Goal: Contribute content: Contribute content

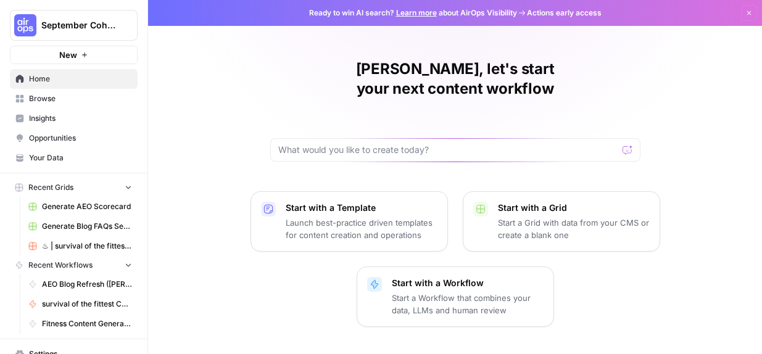
click at [67, 201] on link "Generate AEO Scorecard" at bounding box center [80, 207] width 115 height 20
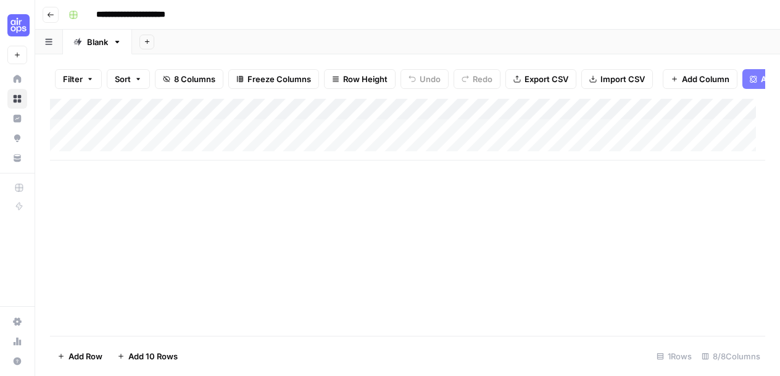
click at [54, 11] on icon "button" at bounding box center [50, 14] width 7 height 7
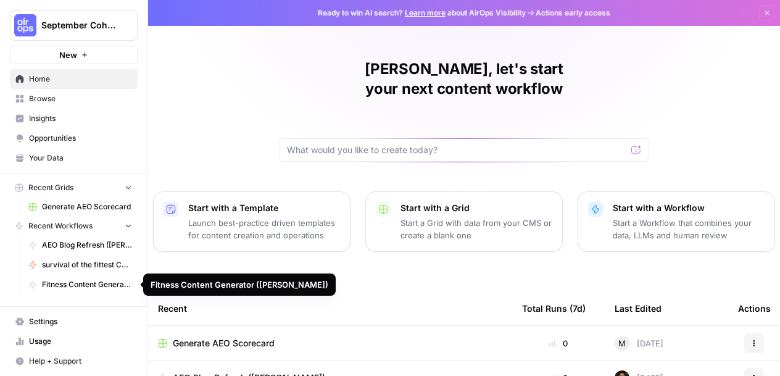
click at [80, 281] on span "Fitness Content Generator ([PERSON_NAME])" at bounding box center [87, 284] width 90 height 11
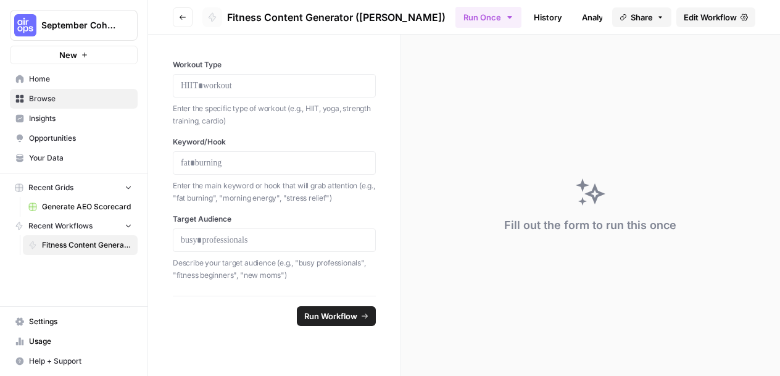
click at [185, 16] on icon "button" at bounding box center [182, 17] width 7 height 7
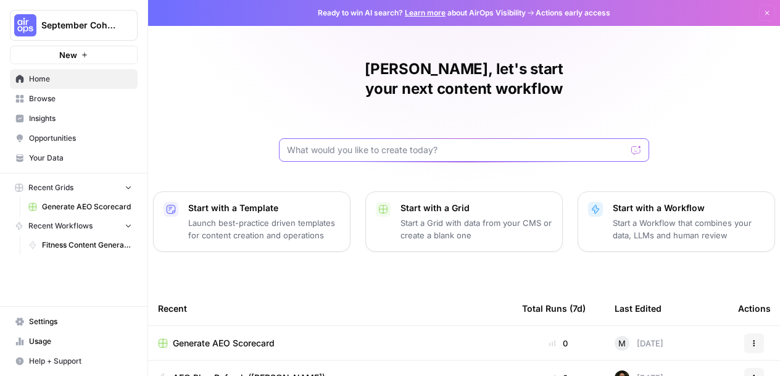
click at [481, 144] on input "text" at bounding box center [457, 150] width 340 height 12
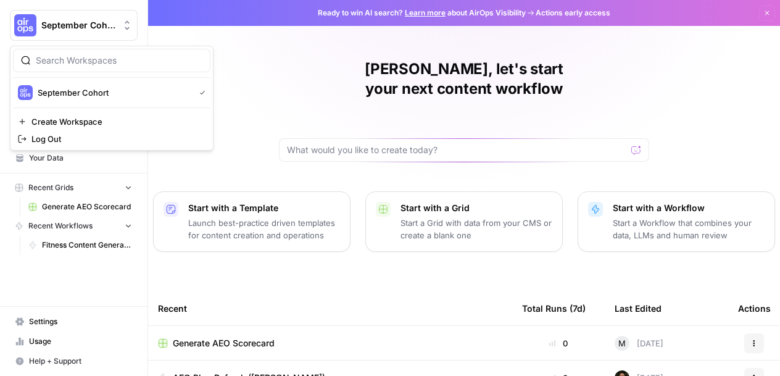
click at [82, 23] on span "September Cohort" at bounding box center [78, 25] width 75 height 12
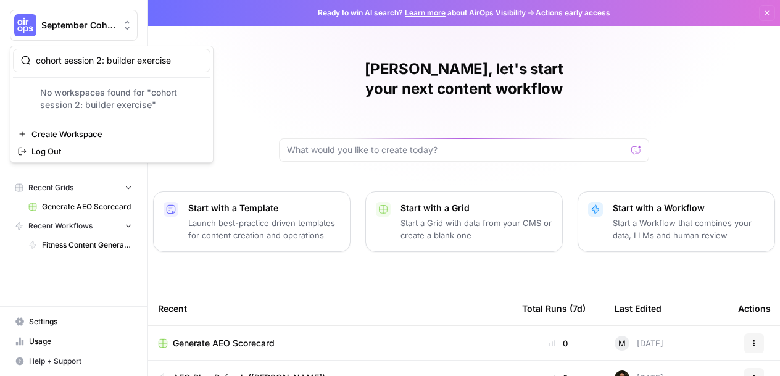
type input "cohort session 2: builder exercise"
click at [260, 56] on div "Micah, let's start your next content workflow Start with a Template Launch best…" at bounding box center [464, 294] width 632 height 588
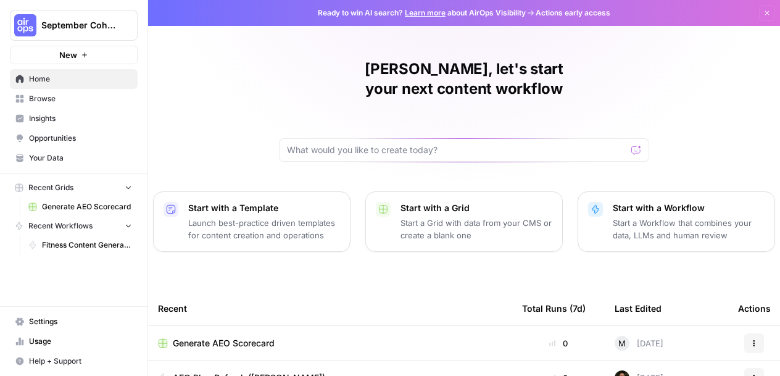
click at [91, 24] on span "September Cohort" at bounding box center [78, 25] width 75 height 12
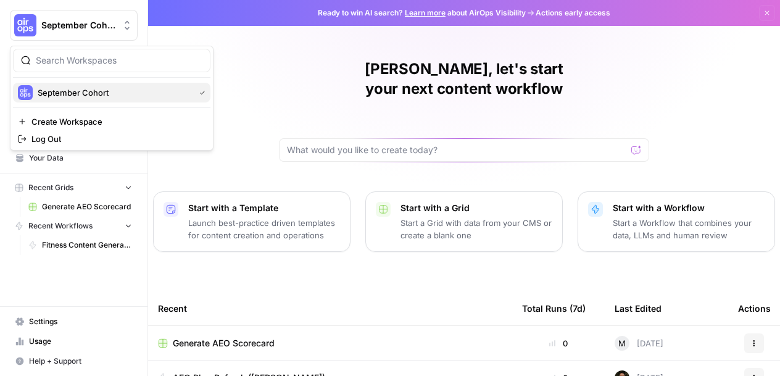
click at [113, 97] on span "September Cohort" at bounding box center [114, 92] width 152 height 12
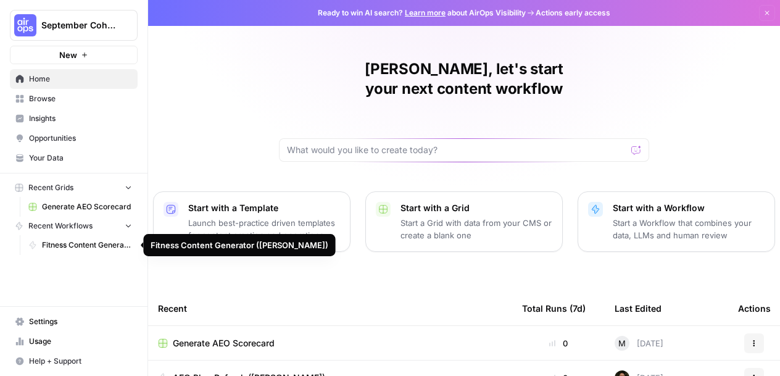
click at [78, 245] on span "Fitness Content Generator ([PERSON_NAME])" at bounding box center [87, 245] width 90 height 11
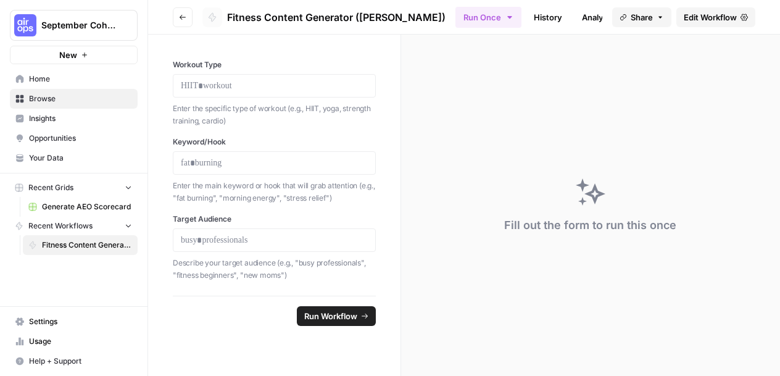
click at [72, 73] on span "Home" at bounding box center [80, 78] width 103 height 11
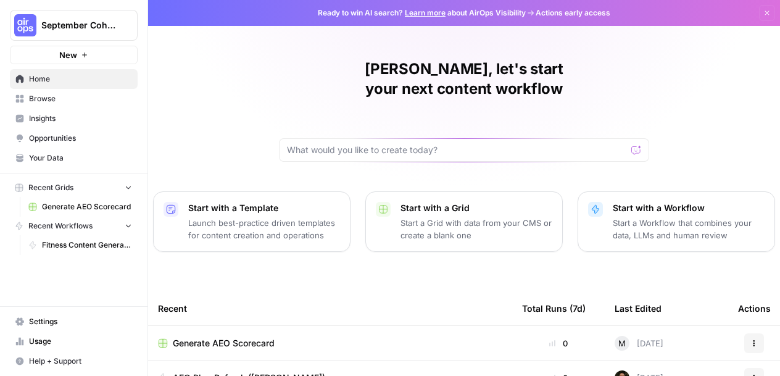
click at [60, 96] on span "Browse" at bounding box center [80, 98] width 103 height 11
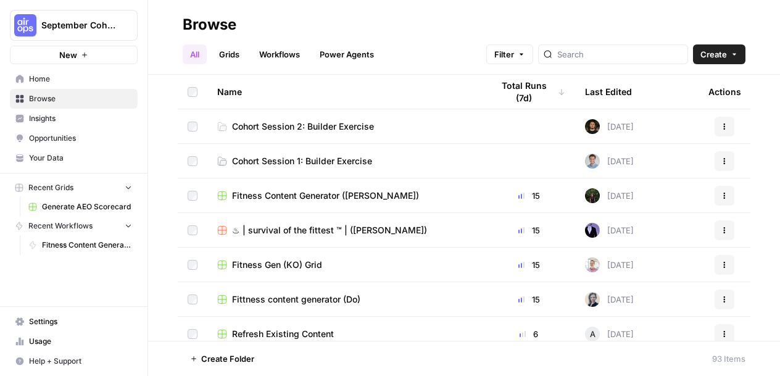
click at [323, 123] on span "Cohort Session 2: Builder Exercise" at bounding box center [303, 126] width 142 height 12
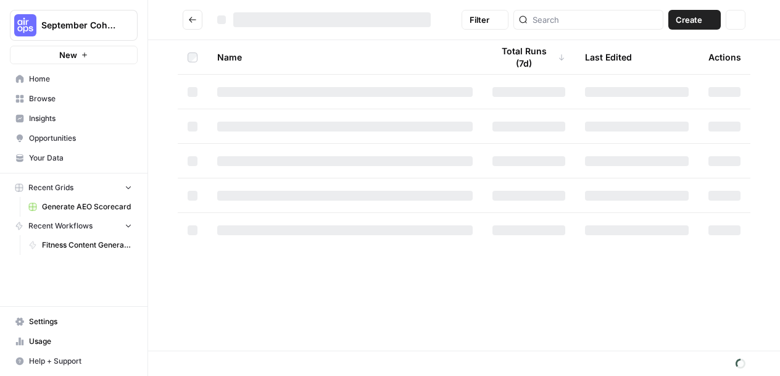
click at [323, 123] on div at bounding box center [345, 127] width 256 height 10
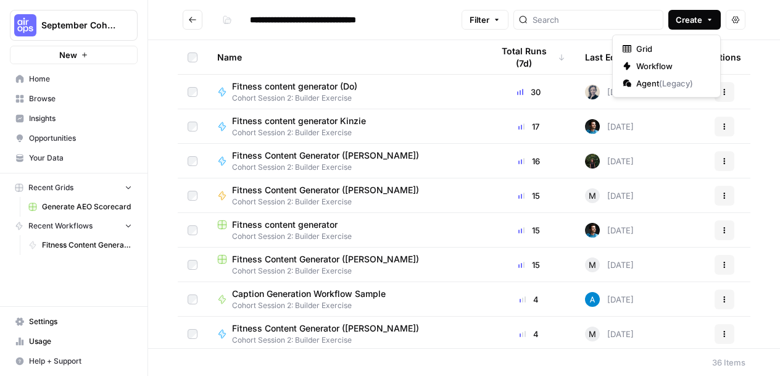
click at [703, 23] on button "Create" at bounding box center [695, 20] width 52 height 20
click at [669, 66] on span "Workflow" at bounding box center [670, 66] width 69 height 12
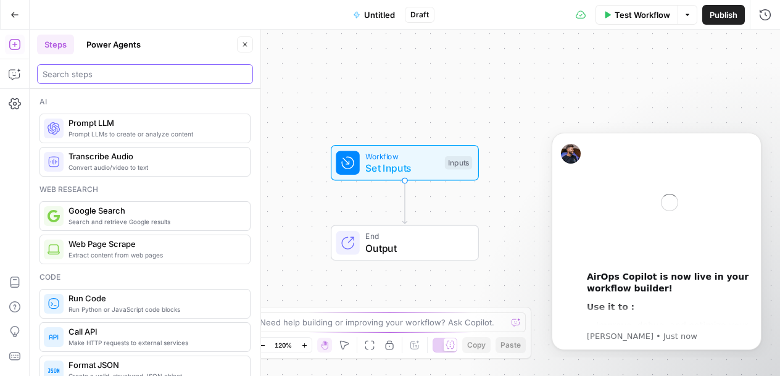
click at [111, 73] on input "search" at bounding box center [145, 74] width 205 height 12
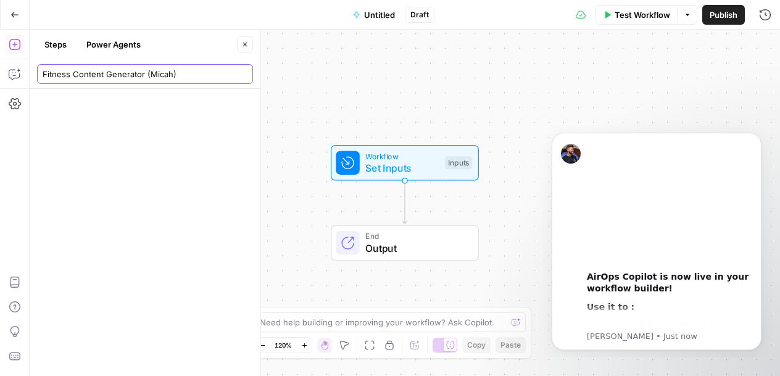
type input "Fitness Content Generator (Micah)"
click at [180, 76] on input "Fitness Content Generator (Micah)" at bounding box center [145, 74] width 205 height 12
click at [244, 43] on icon "button" at bounding box center [244, 44] width 7 height 7
click at [385, 14] on span "Untitled" at bounding box center [379, 15] width 31 height 12
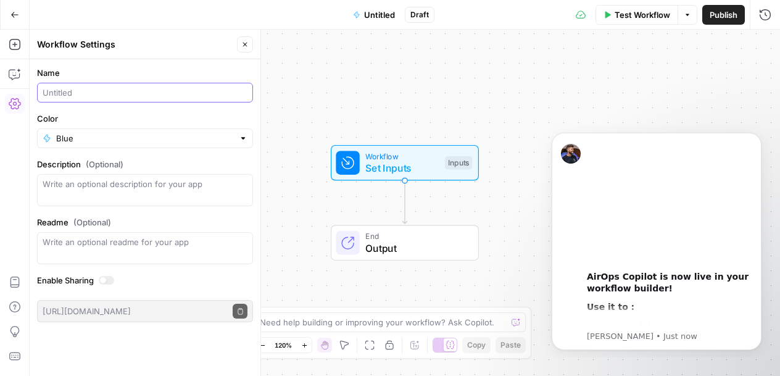
click at [117, 91] on input "Name" at bounding box center [145, 92] width 205 height 12
type input "C"
type input "Fitness Content Generator (Micah)"
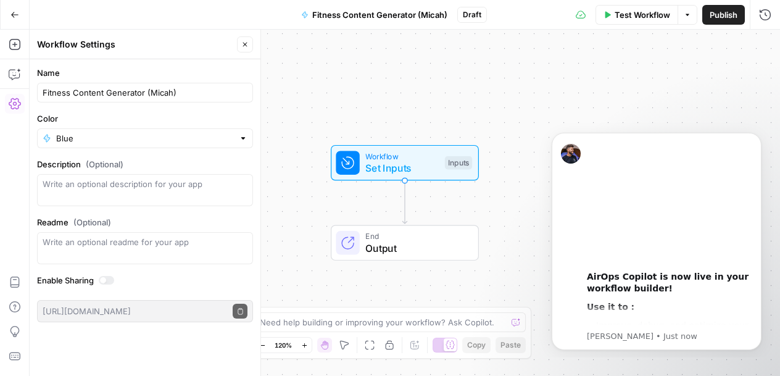
click at [147, 121] on label "Color" at bounding box center [145, 118] width 216 height 12
click at [147, 132] on input "Blue" at bounding box center [145, 138] width 178 height 12
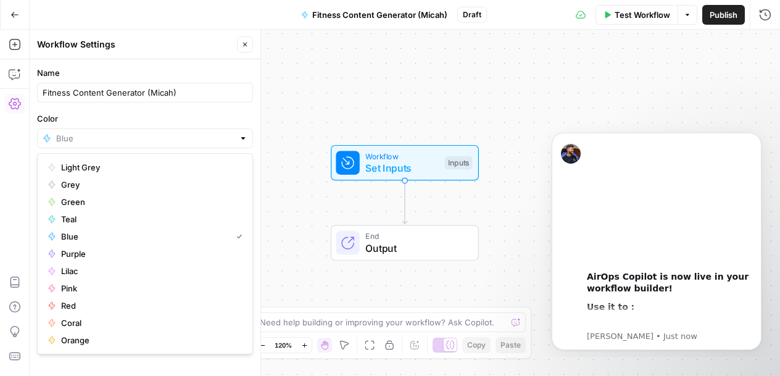
type input "Blue"
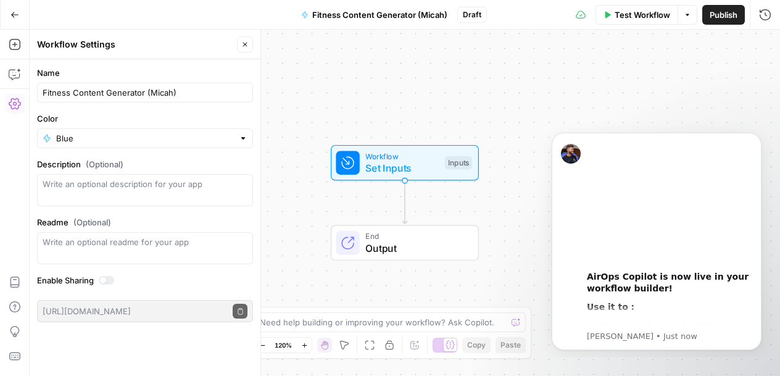
click at [118, 149] on form "Name Fitness Content Generator (Micah) Color Blue Description (Optional) Readme…" at bounding box center [145, 194] width 231 height 270
click at [118, 146] on div "Blue" at bounding box center [145, 138] width 216 height 20
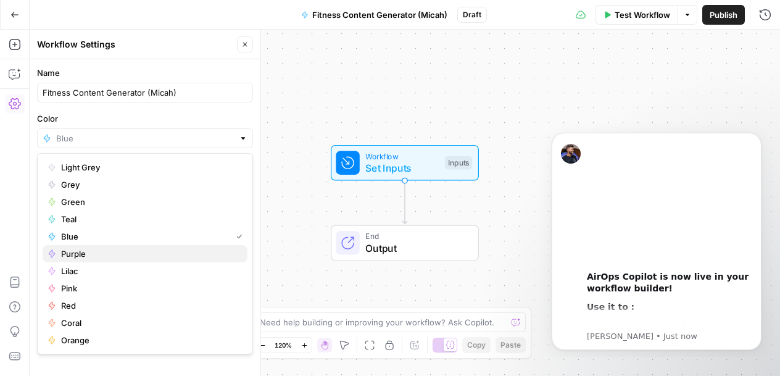
click at [128, 253] on span "Purple" at bounding box center [149, 254] width 177 height 12
type input "Purple"
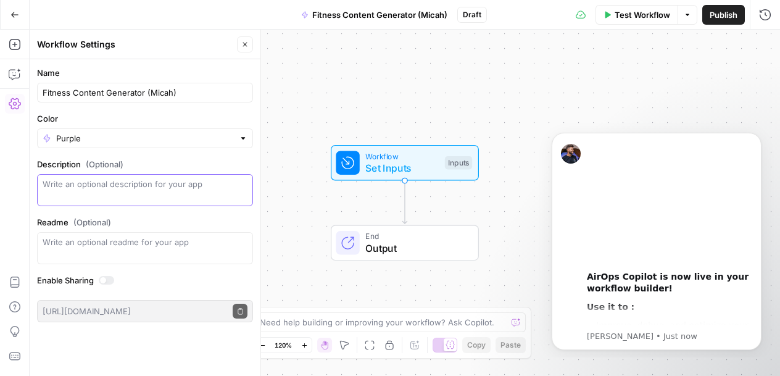
click at [125, 179] on textarea "Description (Optional)" at bounding box center [145, 190] width 205 height 25
click at [246, 40] on button "Close" at bounding box center [245, 44] width 16 height 16
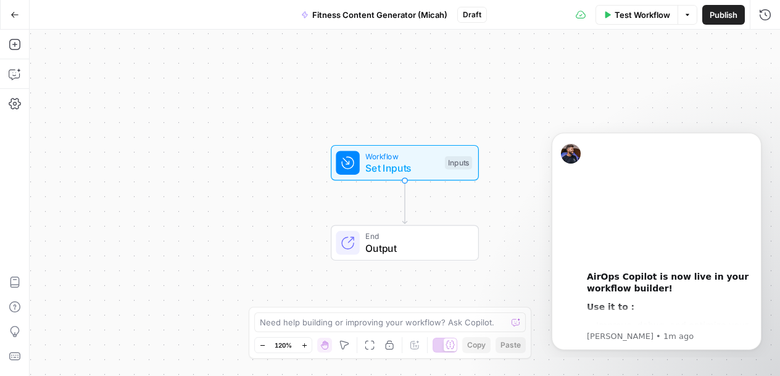
click at [722, 14] on span "Publish" at bounding box center [724, 15] width 28 height 12
click at [757, 134] on icon "Dismiss notification" at bounding box center [758, 136] width 7 height 7
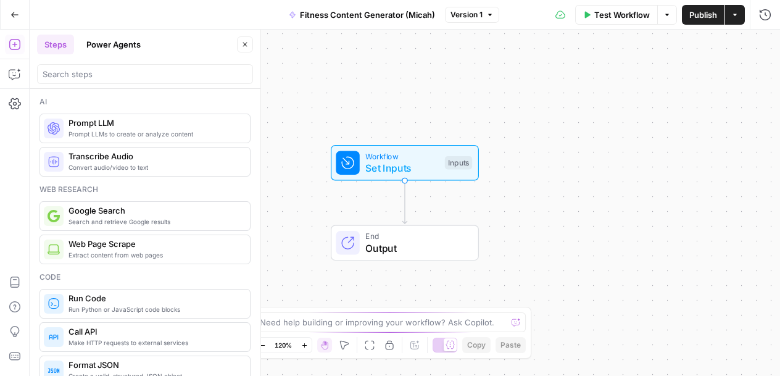
click at [14, 18] on icon "button" at bounding box center [14, 14] width 9 height 9
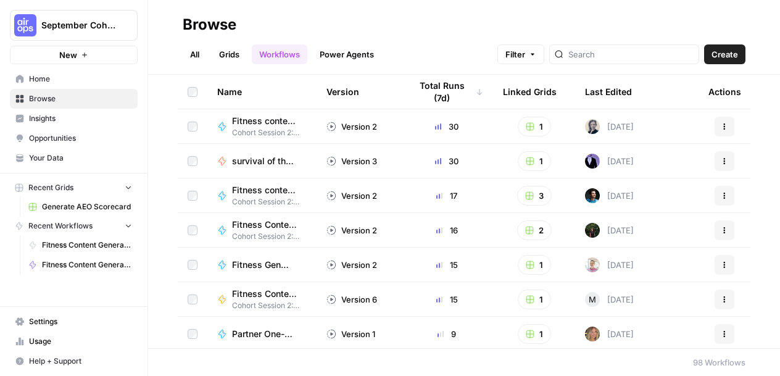
click at [91, 151] on link "Your Data" at bounding box center [74, 158] width 128 height 20
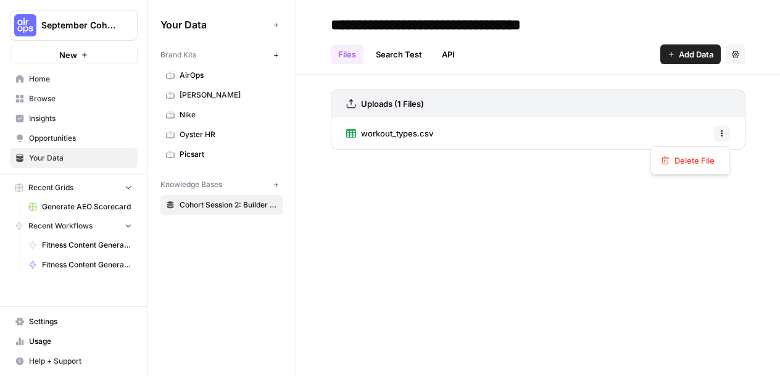
click at [717, 133] on button "Options" at bounding box center [722, 133] width 16 height 16
click at [385, 133] on span "workout_types.csv" at bounding box center [397, 133] width 72 height 12
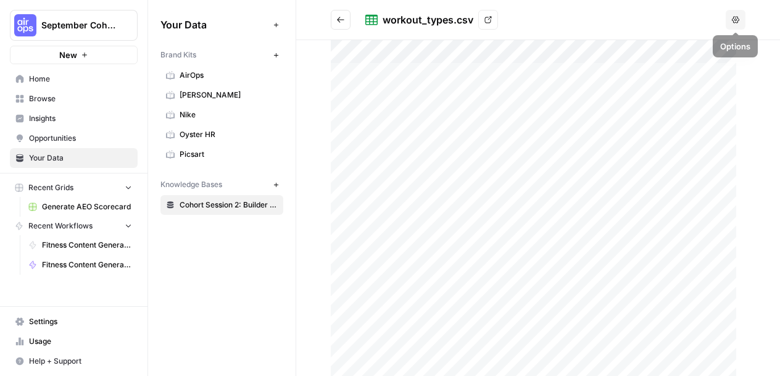
scroll to position [1, 0]
